Goal: Use online tool/utility: Utilize a website feature to perform a specific function

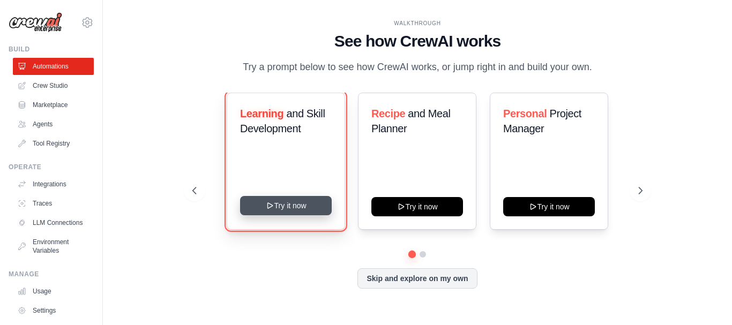
click at [294, 207] on button "Try it now" at bounding box center [286, 205] width 92 height 19
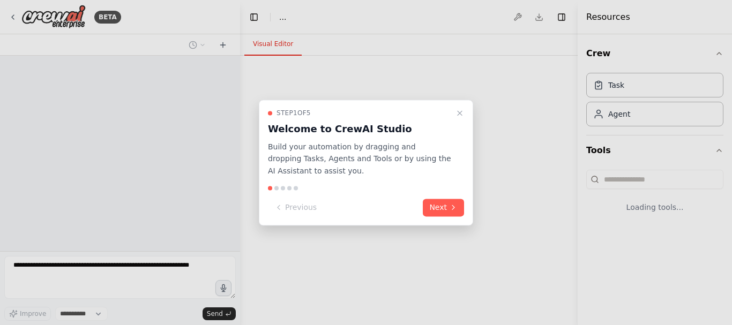
select select "****"
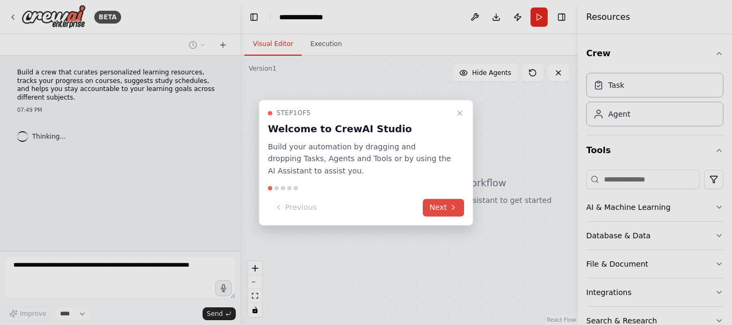
click at [448, 204] on button "Next" at bounding box center [443, 208] width 41 height 18
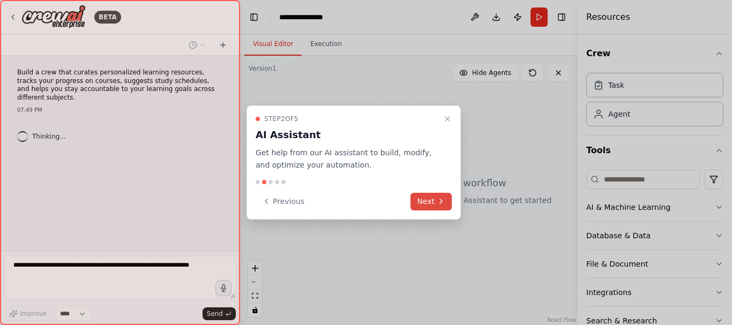
click at [448, 204] on button "Next" at bounding box center [431, 202] width 41 height 18
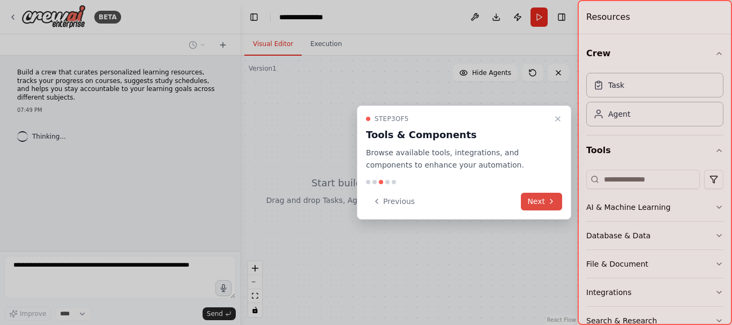
click at [448, 204] on div "Previous Next" at bounding box center [464, 202] width 196 height 18
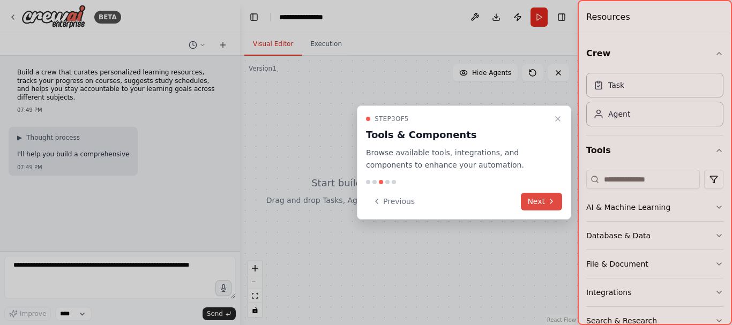
click at [553, 201] on icon at bounding box center [551, 201] width 9 height 9
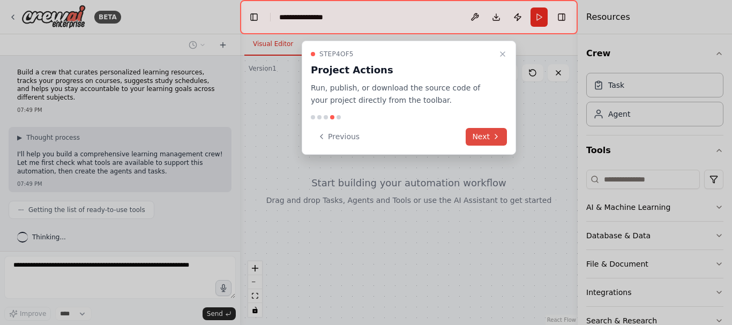
click at [478, 136] on button "Next" at bounding box center [486, 137] width 41 height 18
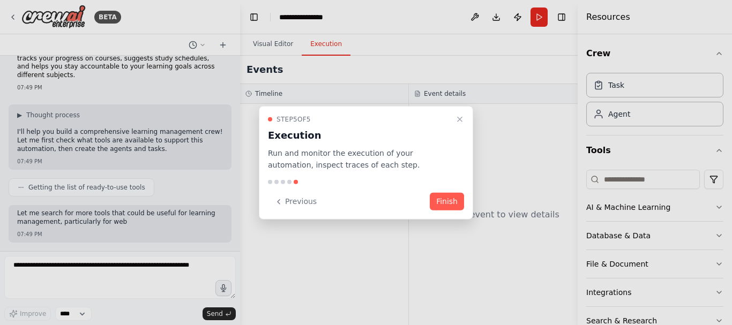
scroll to position [69, 0]
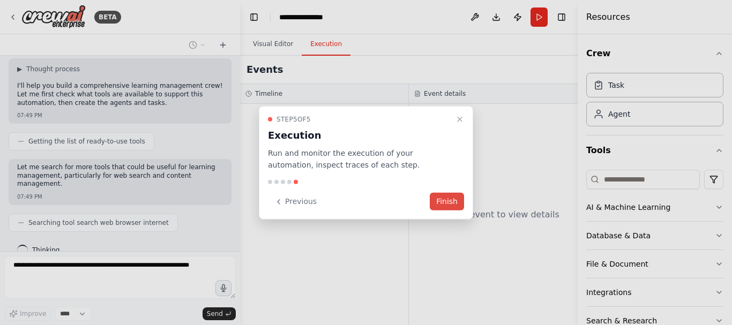
click at [451, 202] on button "Finish" at bounding box center [447, 202] width 34 height 18
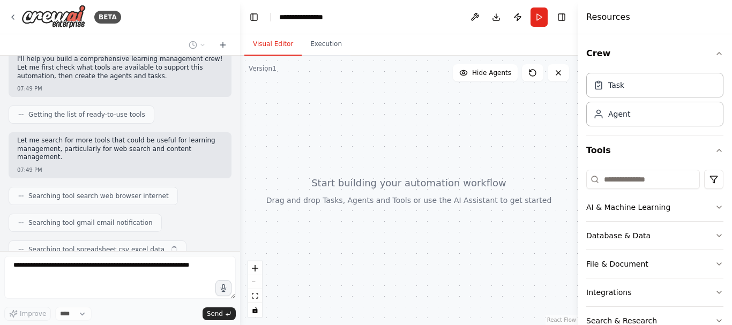
scroll to position [122, 0]
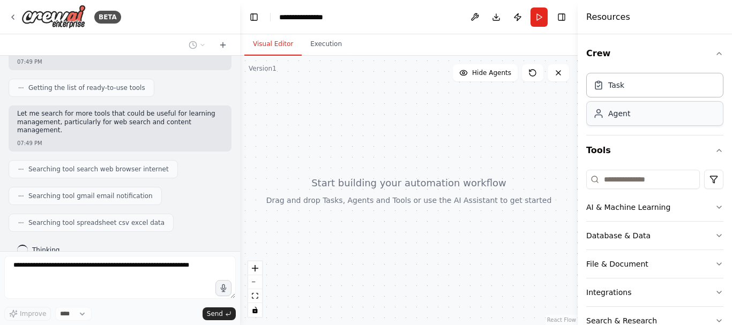
click at [625, 122] on div "Agent" at bounding box center [655, 113] width 137 height 25
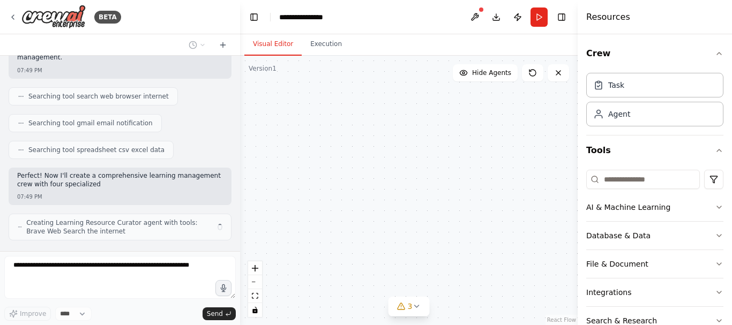
scroll to position [204, 0]
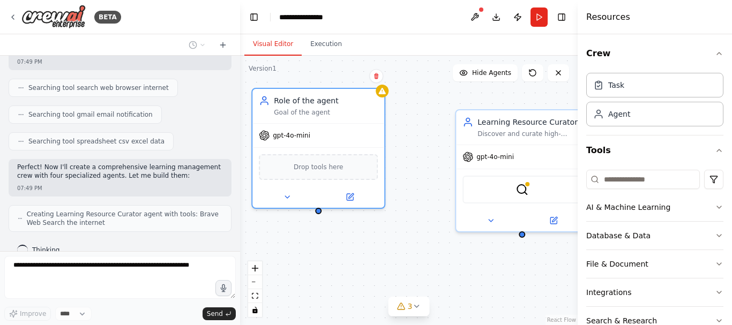
drag, startPoint x: 568, startPoint y: 132, endPoint x: 523, endPoint y: 108, distance: 51.1
click at [523, 108] on div "Role of the agent Goal of the agent gpt-4o-mini Drop tools here Learning Resour…" at bounding box center [409, 191] width 338 height 270
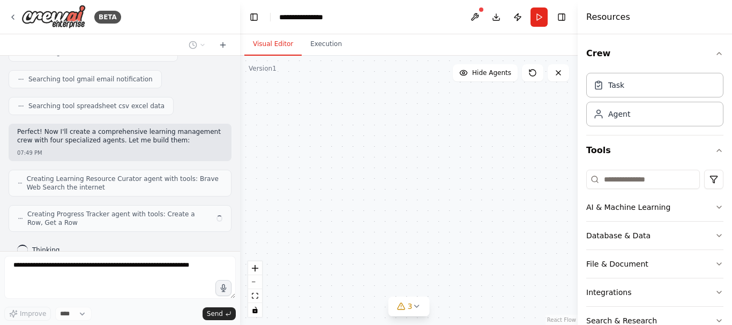
click at [306, 107] on div "Role of the agent Goal of the agent gpt-4o-mini Drop tools here Learning Resour…" at bounding box center [409, 191] width 338 height 270
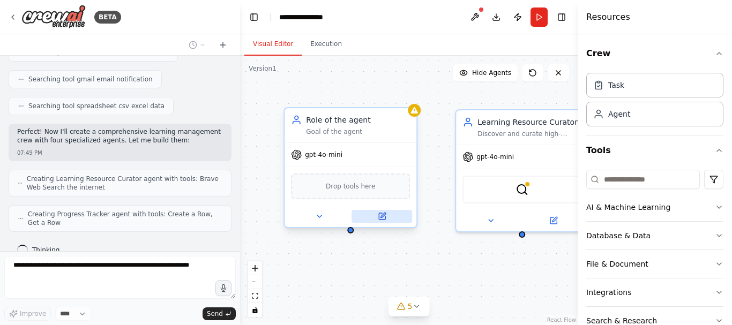
click at [385, 212] on button at bounding box center [382, 216] width 61 height 13
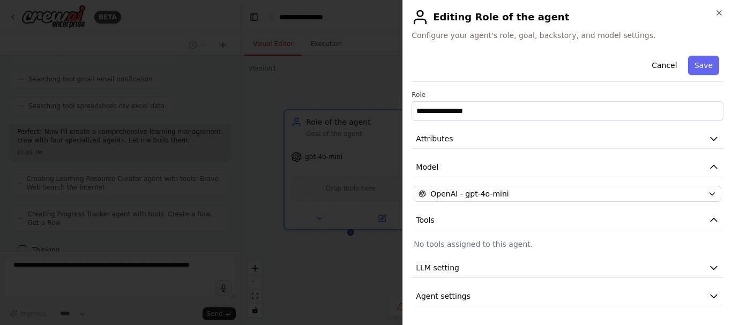
scroll to position [266, 0]
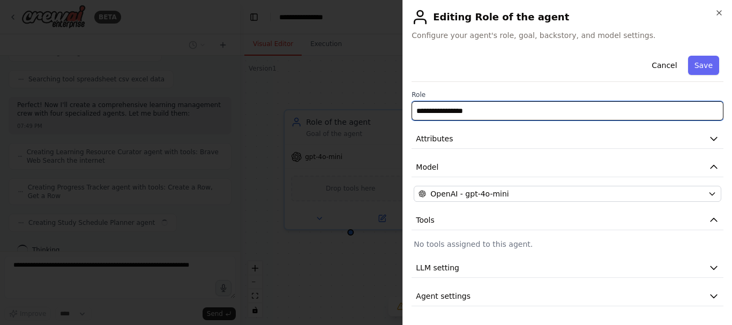
click at [610, 111] on input "**********" at bounding box center [568, 110] width 312 height 19
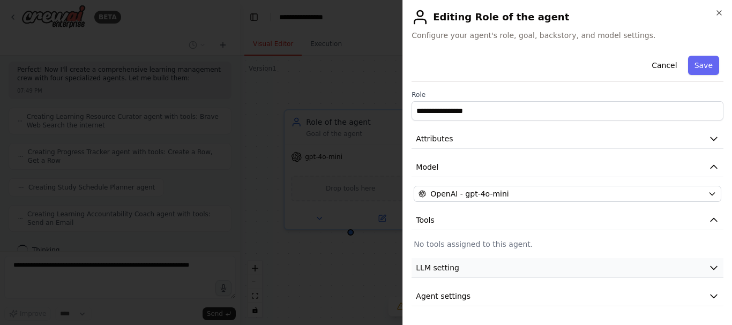
click at [527, 271] on button "LLM setting" at bounding box center [568, 268] width 312 height 20
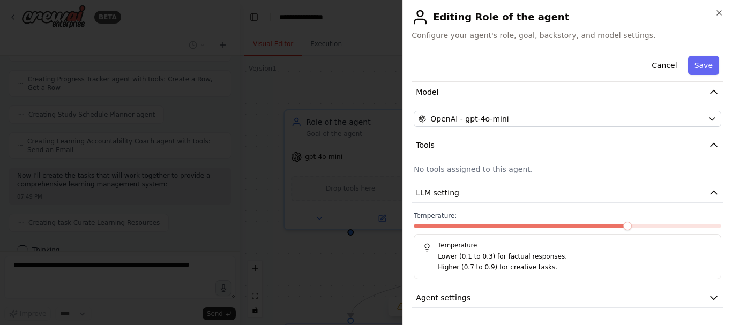
scroll to position [401, 0]
click at [594, 227] on span at bounding box center [598, 226] width 9 height 9
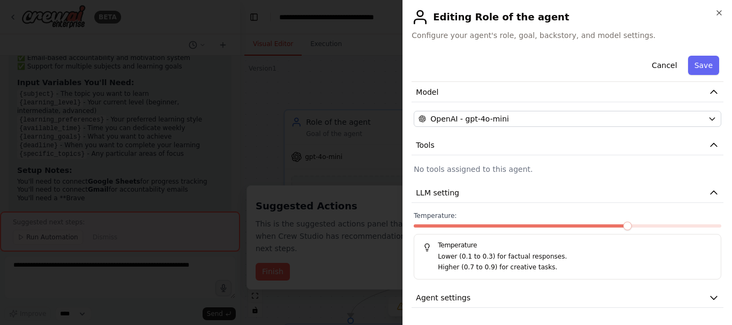
scroll to position [1032, 0]
